Goal: Check status: Check status

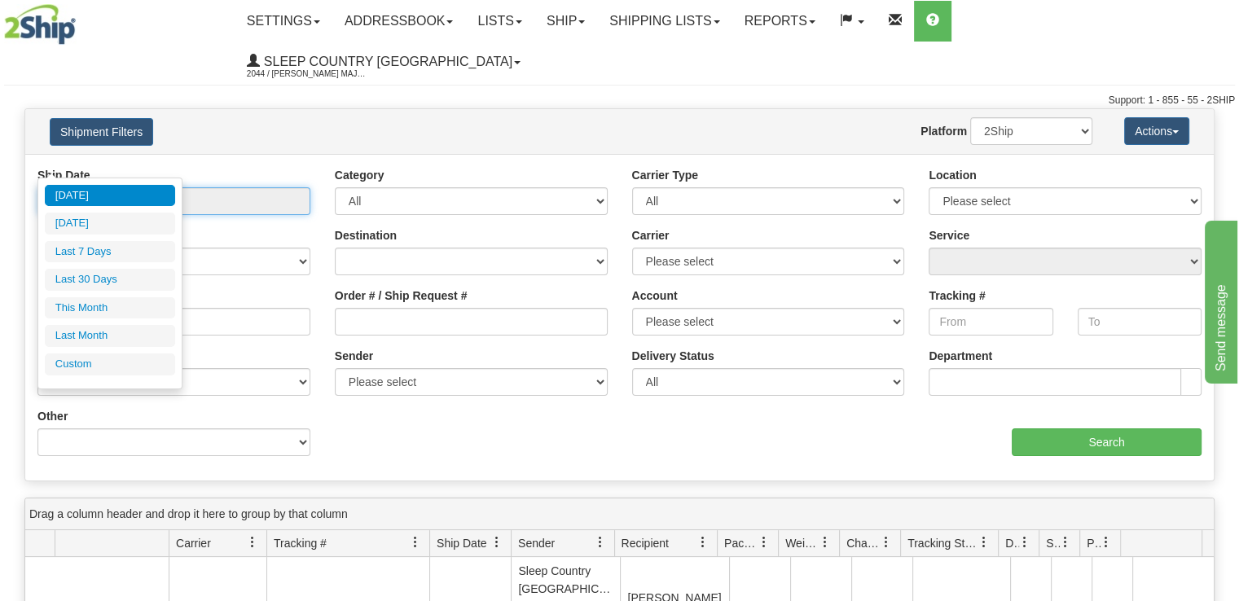
click at [229, 187] on input "From [DATE] To [DATE]" at bounding box center [173, 201] width 273 height 28
click at [146, 271] on li "Last 30 Days" at bounding box center [110, 280] width 130 height 22
type input "From [DATE] To [DATE]"
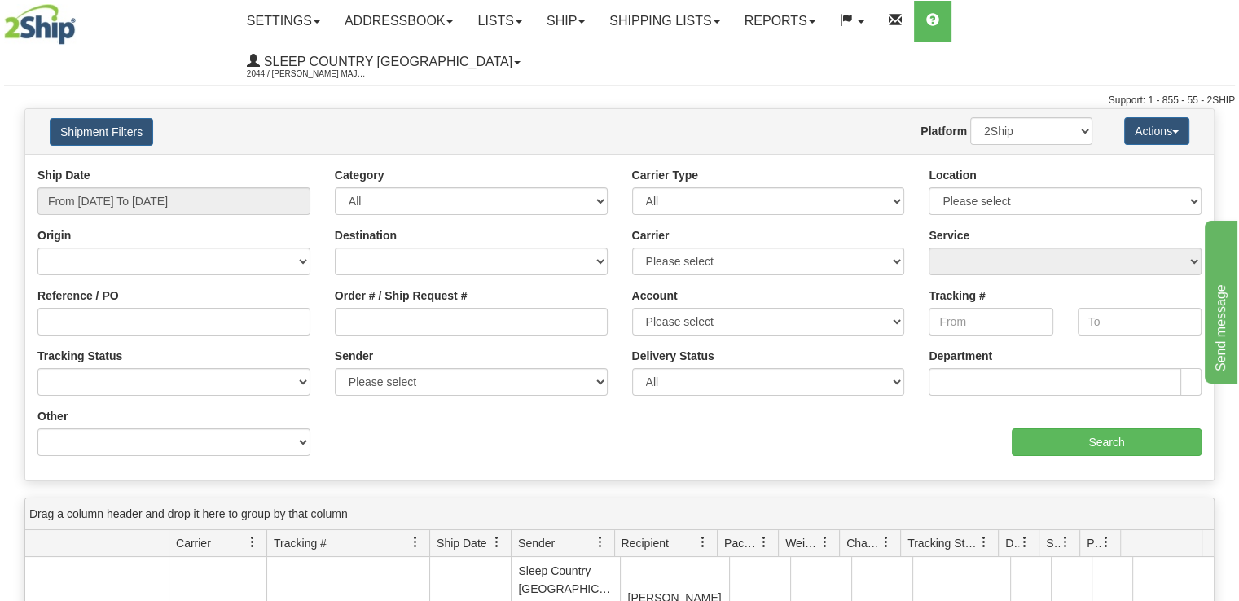
click at [443, 299] on div "Order # / Ship Request #" at bounding box center [471, 318] width 297 height 60
click at [443, 308] on input "Order # / Ship Request #" at bounding box center [471, 322] width 273 height 28
paste input "9000I156202"
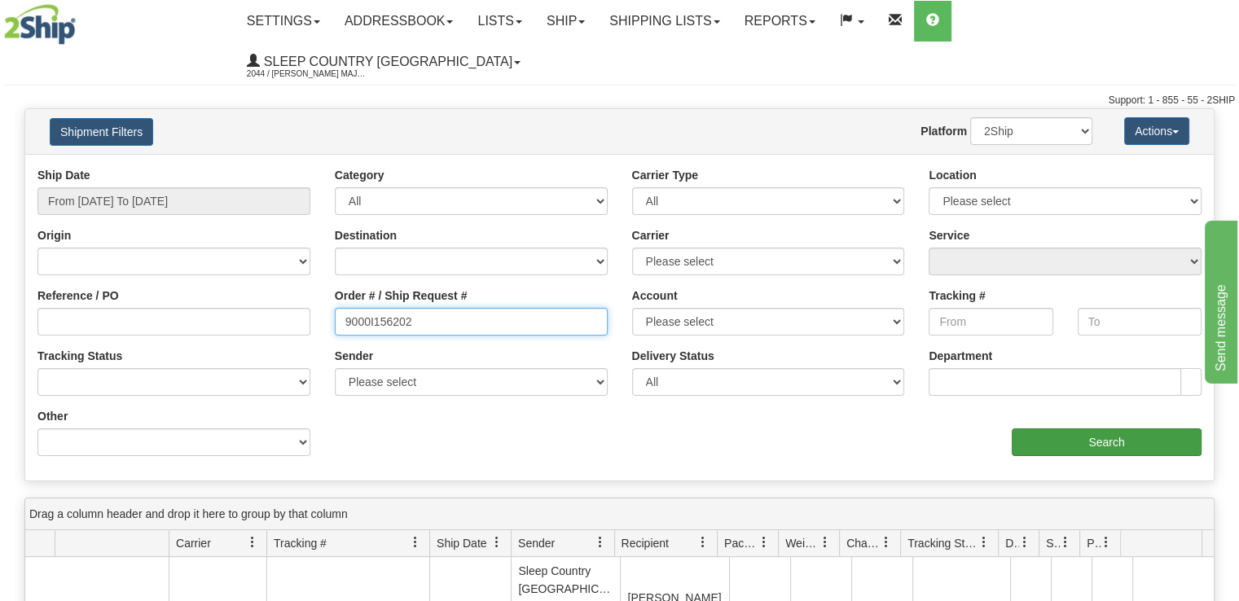
type input "9000I156202"
click at [1063, 429] on input "Search" at bounding box center [1107, 443] width 190 height 28
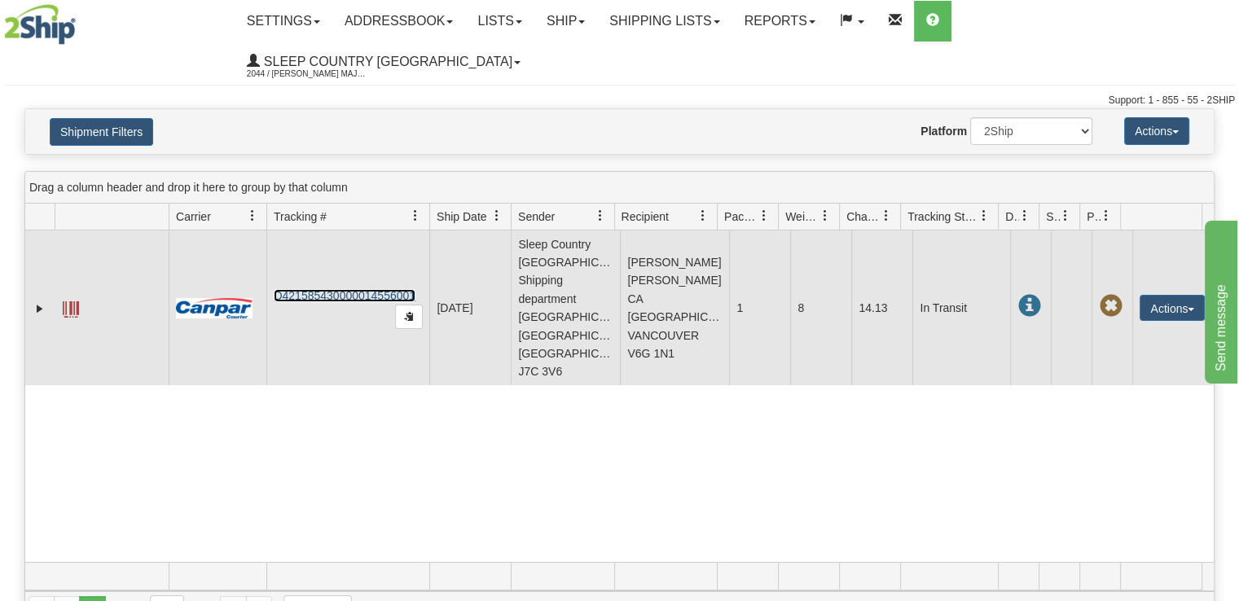
click at [335, 289] on link "D421585430000014556001" at bounding box center [345, 295] width 142 height 13
